Goal: Find specific page/section: Find specific page/section

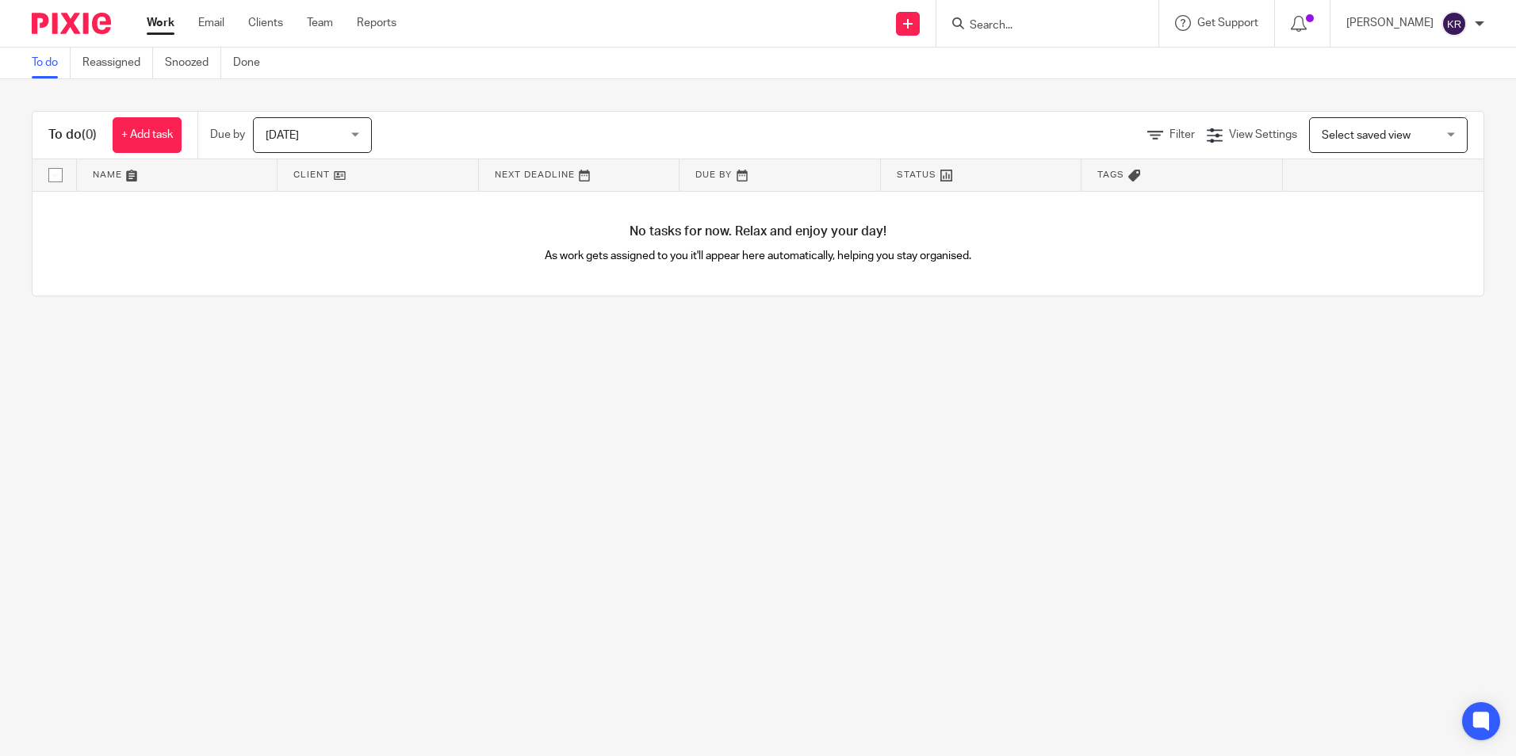
drag, startPoint x: 0, startPoint y: 0, endPoint x: 1045, endPoint y: 35, distance: 1045.4
click at [1045, 35] on div at bounding box center [1047, 23] width 222 height 47
click at [1048, 29] on input "Search" at bounding box center [1039, 26] width 143 height 14
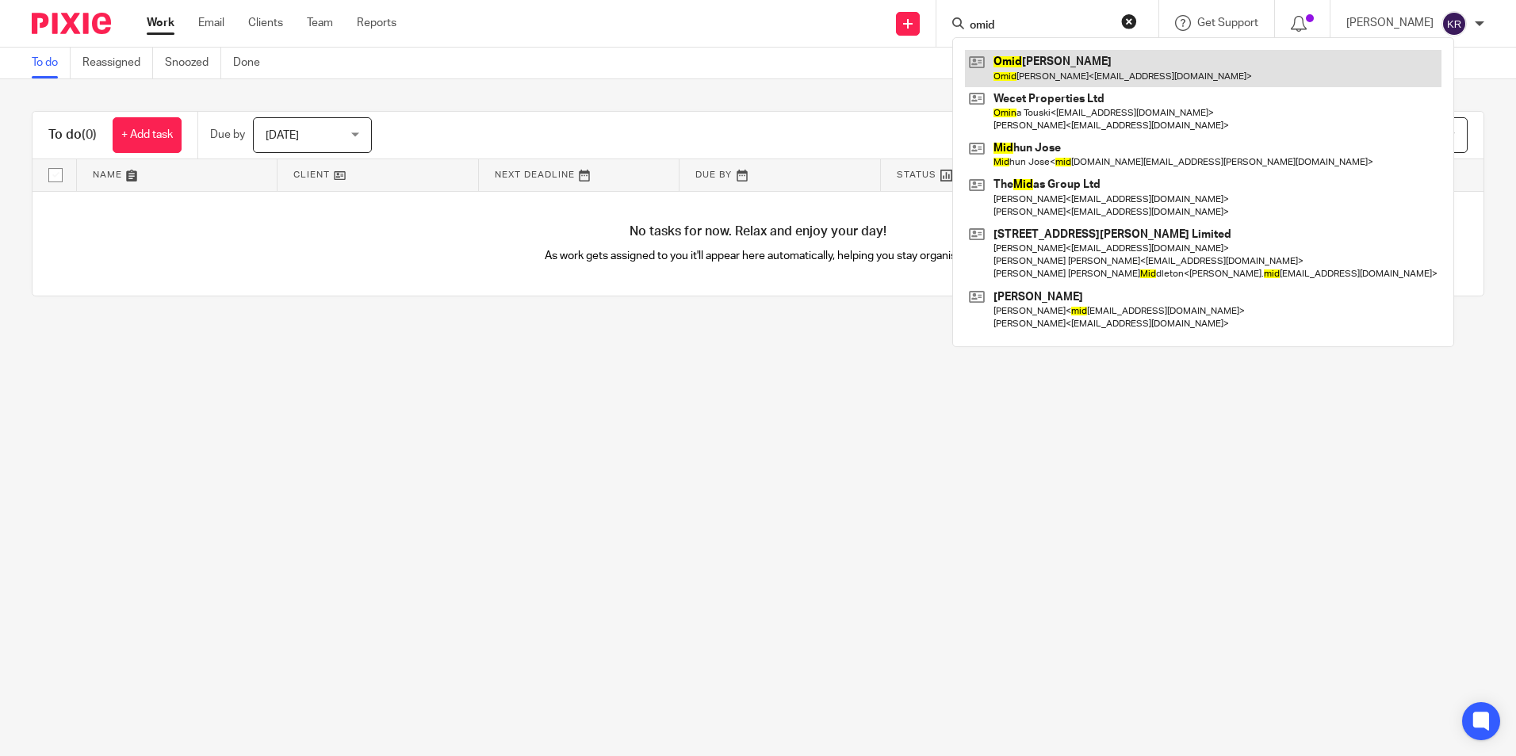
type input "omid"
click at [1073, 63] on link at bounding box center [1203, 68] width 476 height 36
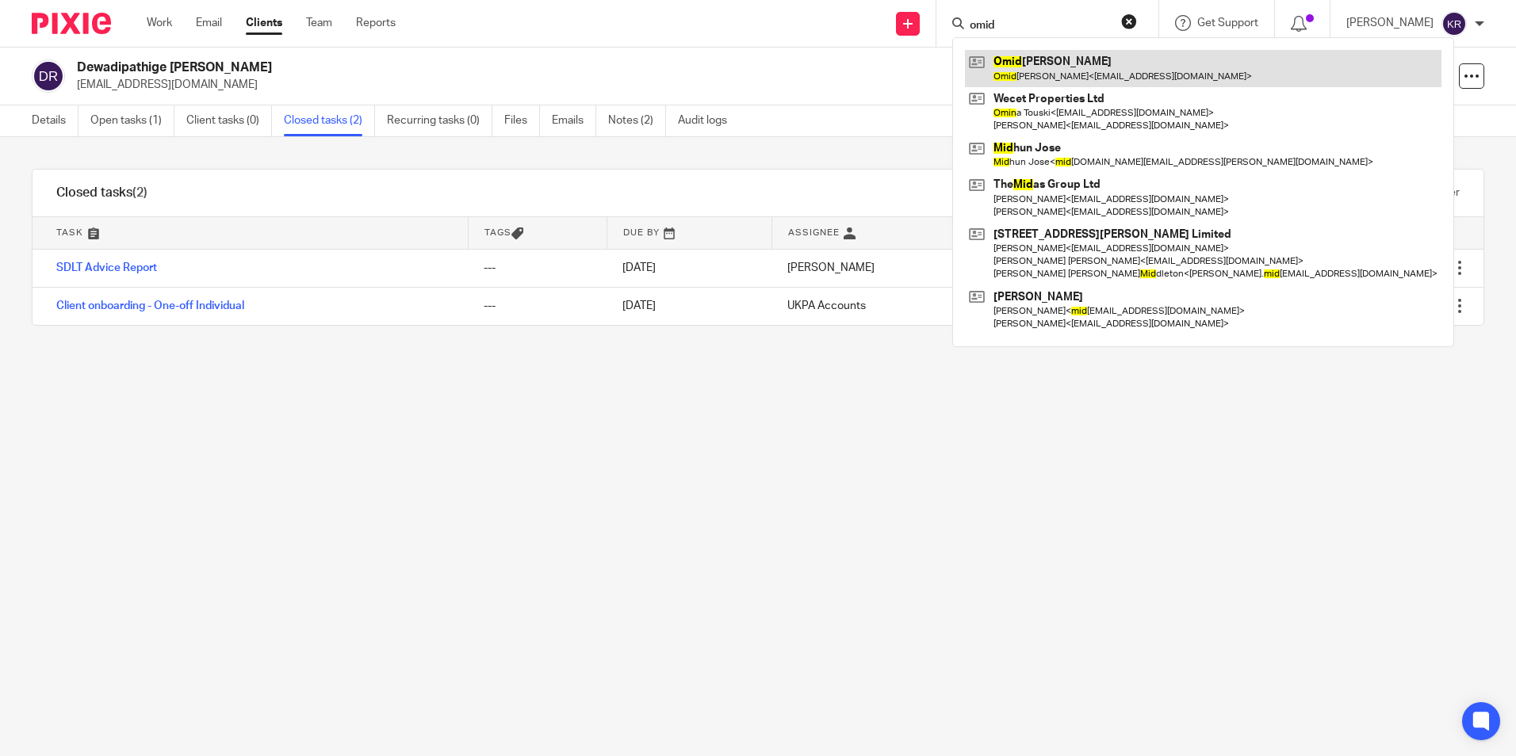
type input "omid"
click at [1099, 72] on link at bounding box center [1203, 68] width 476 height 36
